Goal: Check status: Check status

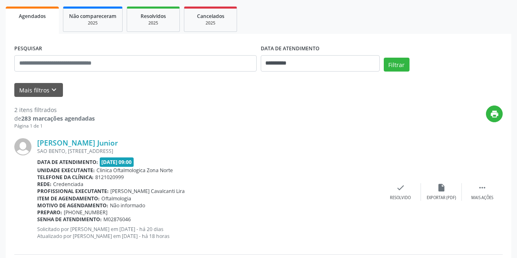
scroll to position [123, 0]
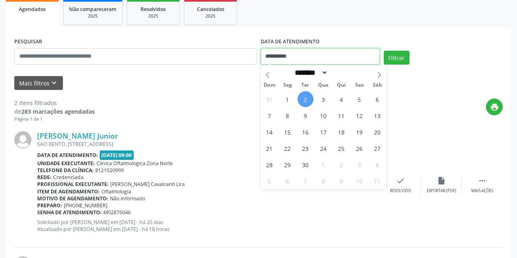
click at [336, 59] on input "**********" at bounding box center [320, 56] width 119 height 16
click at [306, 99] on span "2" at bounding box center [306, 99] width 16 height 16
type input "**********"
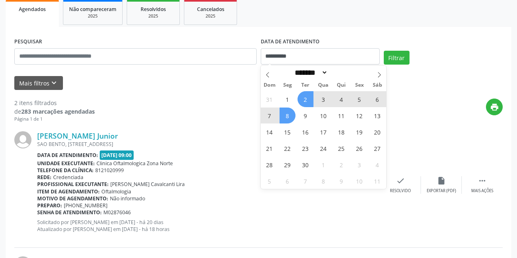
click at [287, 115] on span "8" at bounding box center [288, 116] width 16 height 16
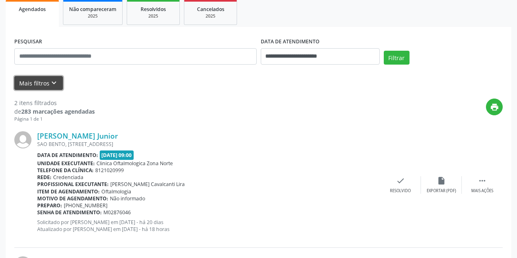
click at [56, 82] on icon "keyboard_arrow_down" at bounding box center [53, 82] width 9 height 9
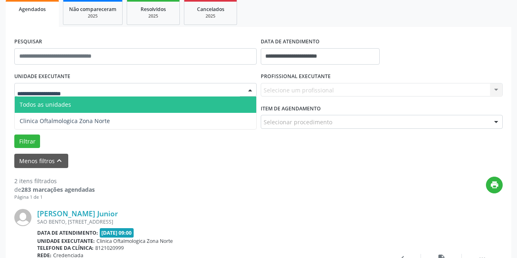
click at [93, 87] on div at bounding box center [135, 90] width 242 height 14
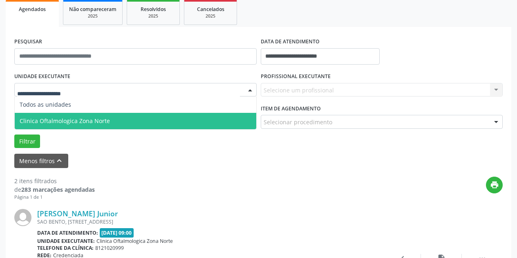
click at [106, 125] on span "Clinica Oftalmologica Zona Norte" at bounding box center [136, 121] width 242 height 16
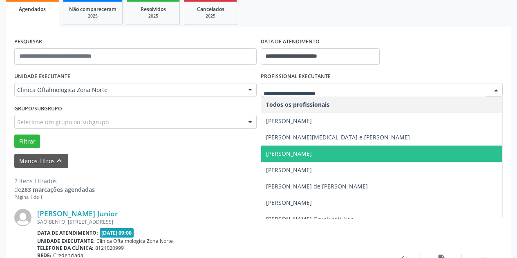
click at [299, 150] on span "[PERSON_NAME]" at bounding box center [289, 154] width 46 height 8
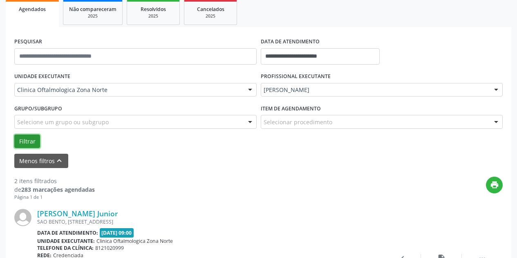
click at [27, 143] on button "Filtrar" at bounding box center [27, 141] width 26 height 14
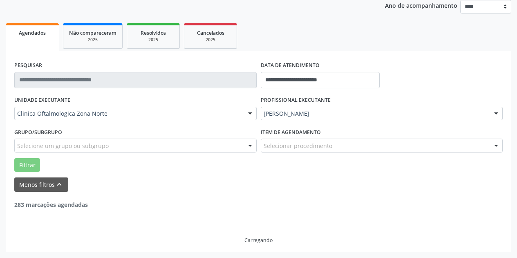
scroll to position [73, 0]
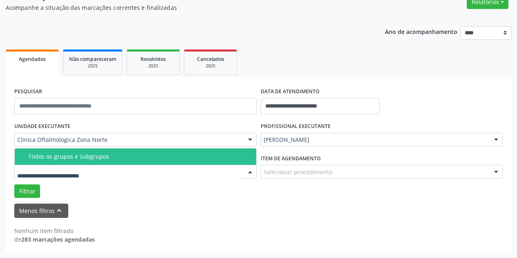
click at [94, 159] on div "Todos os grupos e subgrupos" at bounding box center [139, 156] width 223 height 7
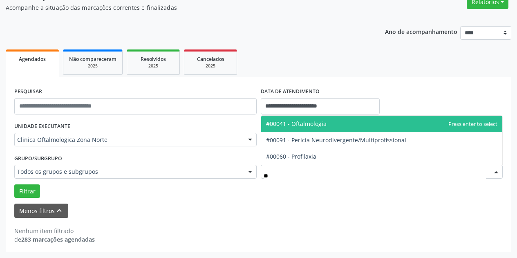
type input "***"
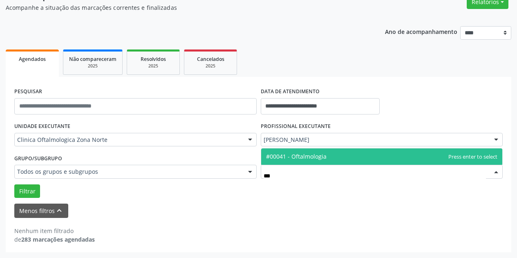
click at [297, 155] on span "#00041 - Oftalmologia" at bounding box center [296, 156] width 61 height 8
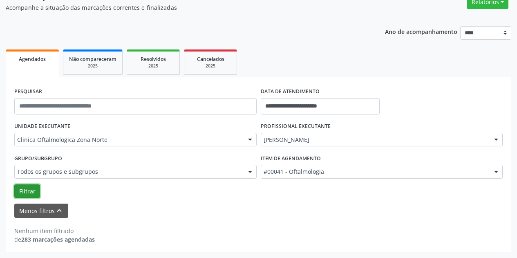
click at [27, 193] on button "Filtrar" at bounding box center [27, 191] width 26 height 14
click at [365, 99] on input "**********" at bounding box center [320, 106] width 119 height 16
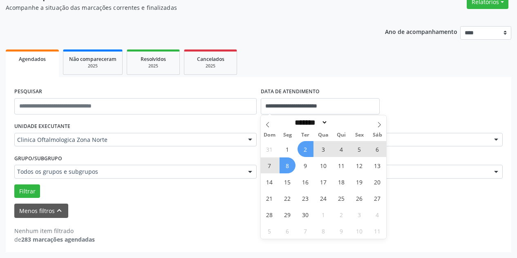
click at [418, 85] on div "**********" at bounding box center [259, 164] width 506 height 175
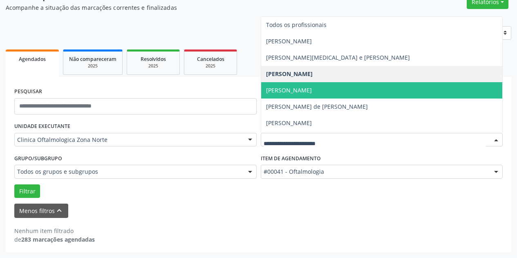
click at [375, 94] on span "[PERSON_NAME]" at bounding box center [382, 90] width 242 height 16
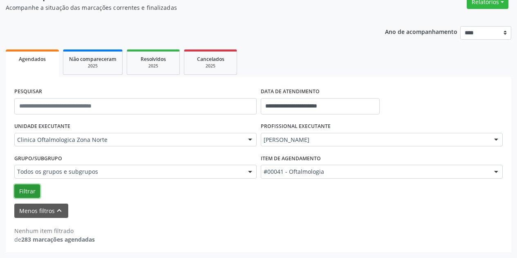
click at [28, 192] on button "Filtrar" at bounding box center [27, 191] width 26 height 14
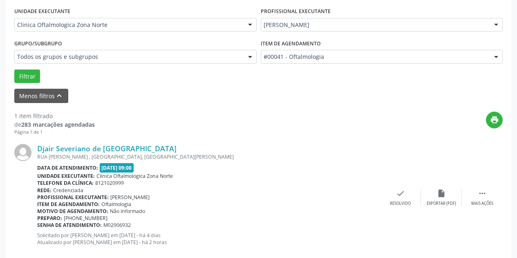
scroll to position [204, 0]
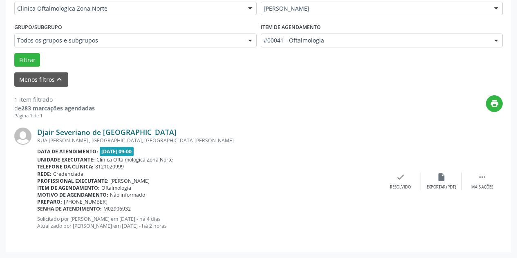
click at [106, 131] on link "Djair Severiano de [GEOGRAPHIC_DATA]" at bounding box center [106, 132] width 139 height 9
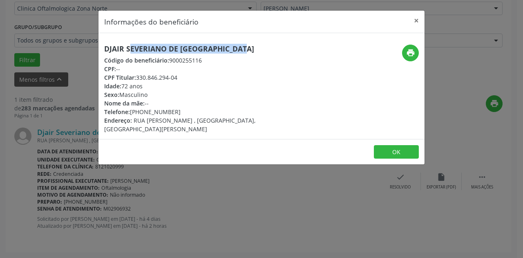
drag, startPoint x: 220, startPoint y: 49, endPoint x: 105, endPoint y: 46, distance: 115.7
click at [105, 46] on h5 "Djair Severiano de [GEOGRAPHIC_DATA]" at bounding box center [207, 49] width 206 height 9
copy h5 "Djair Severiano de [GEOGRAPHIC_DATA]"
click at [416, 19] on button "×" at bounding box center [416, 21] width 16 height 20
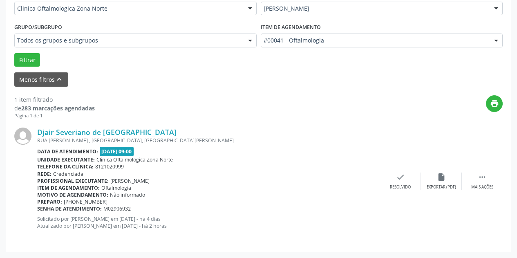
drag, startPoint x: 134, startPoint y: 208, endPoint x: 38, endPoint y: 210, distance: 96.1
click at [38, 210] on div "Senha de atendimento: M02906932" at bounding box center [208, 208] width 343 height 7
copy div "Senha de atendimento: M02906932"
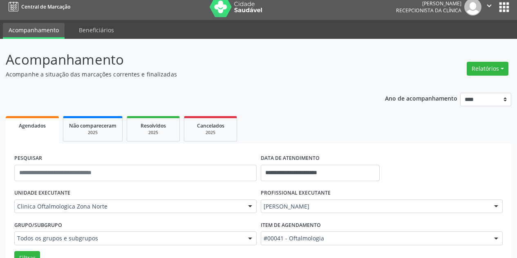
scroll to position [0, 0]
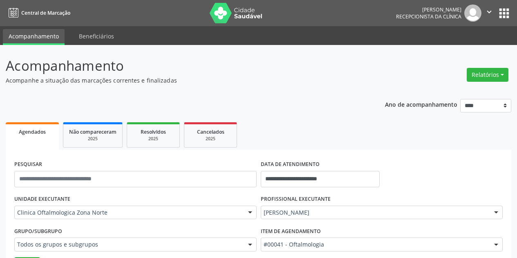
click at [492, 13] on icon "" at bounding box center [489, 11] width 9 height 9
click at [455, 51] on link "Sair" at bounding box center [468, 49] width 56 height 11
